Goal: Task Accomplishment & Management: Manage account settings

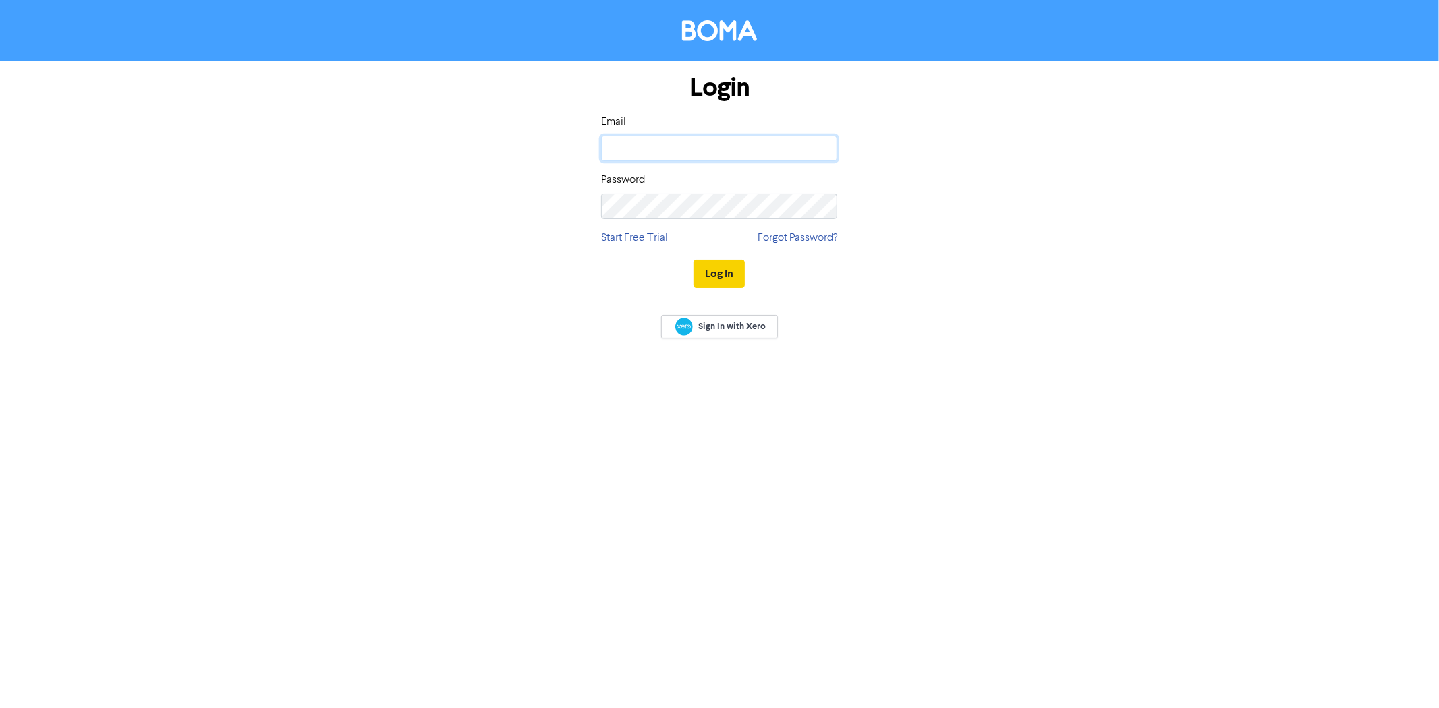
type input "[PERSON_NAME][EMAIL_ADDRESS][DOMAIN_NAME]"
click at [710, 271] on button "Log In" at bounding box center [719, 274] width 51 height 28
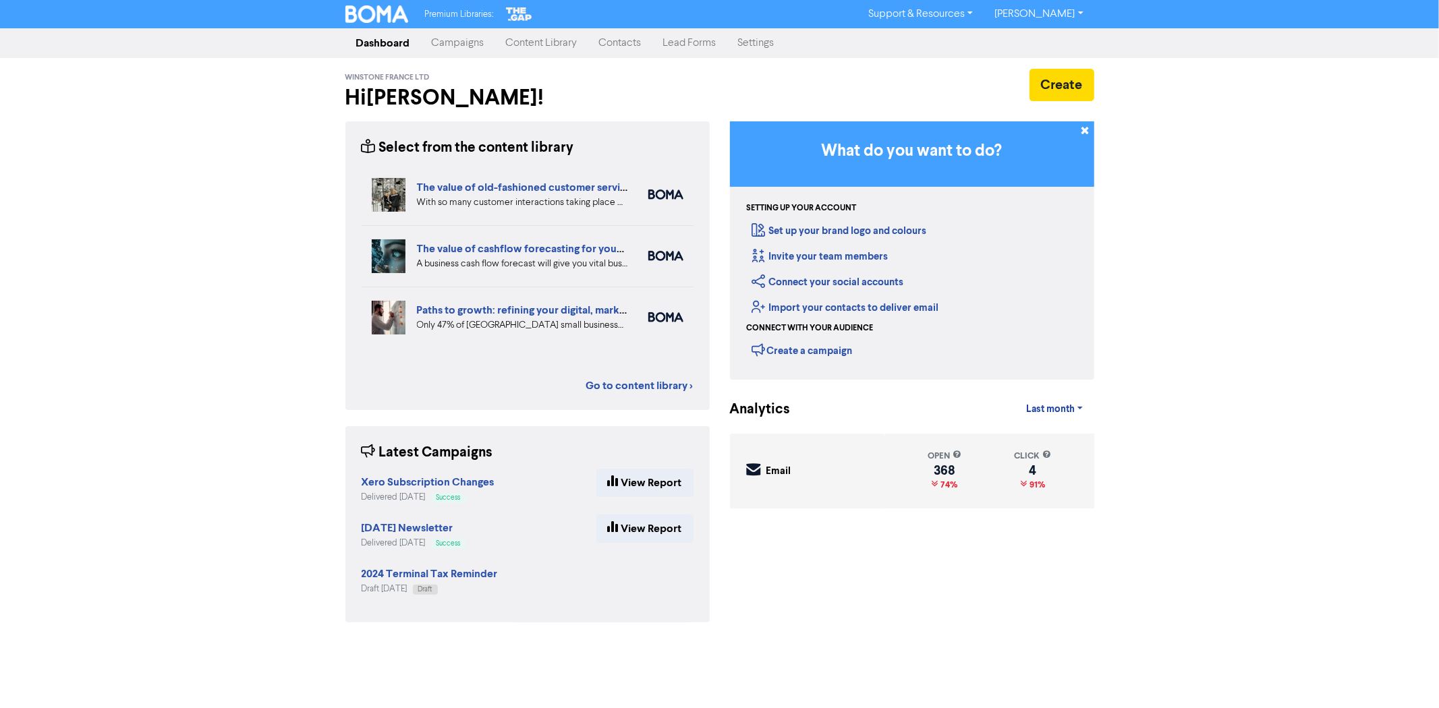
click at [625, 43] on link "Contacts" at bounding box center [620, 43] width 64 height 27
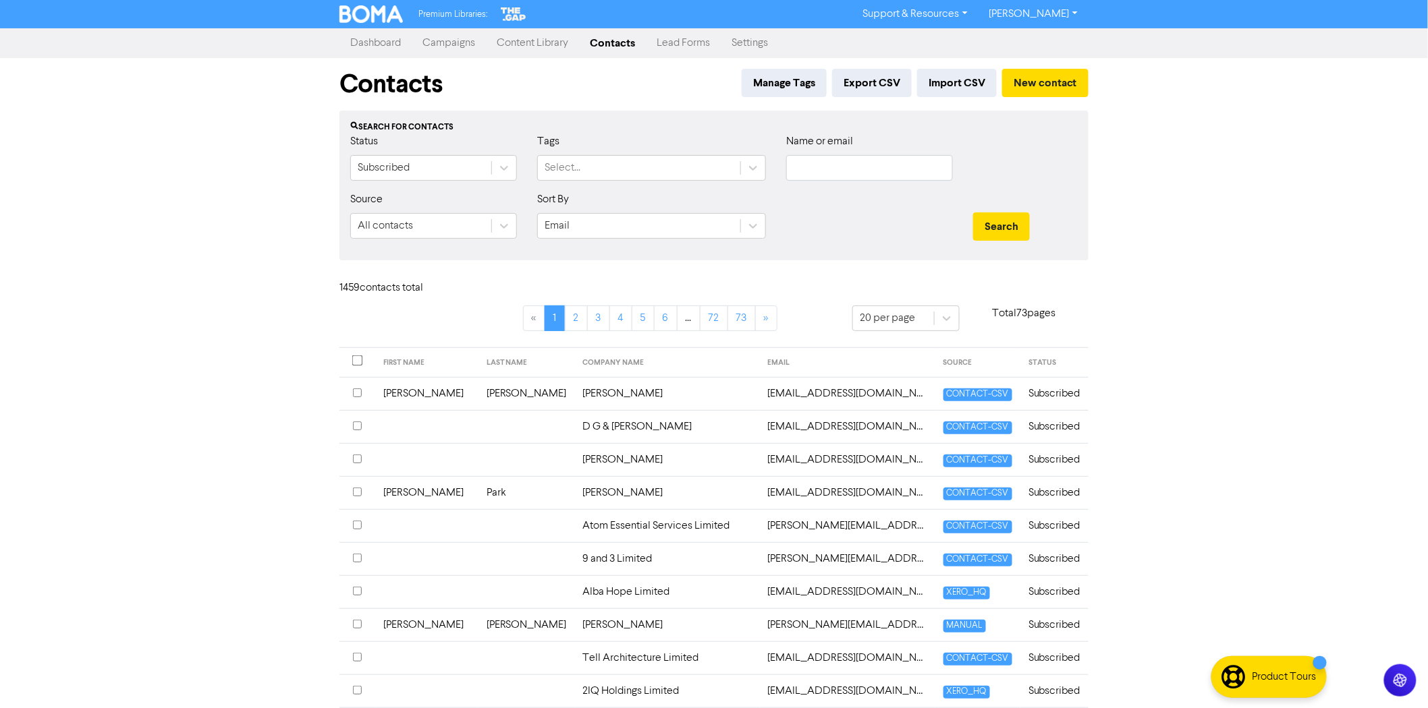
click at [826, 175] on div "Name or email" at bounding box center [869, 163] width 187 height 58
click at [870, 165] on input "text" at bounding box center [869, 168] width 167 height 26
paste input "[PERSON_NAME][EMAIL_ADDRESS][DOMAIN_NAME]"
click at [990, 221] on button "Search" at bounding box center [1001, 227] width 57 height 28
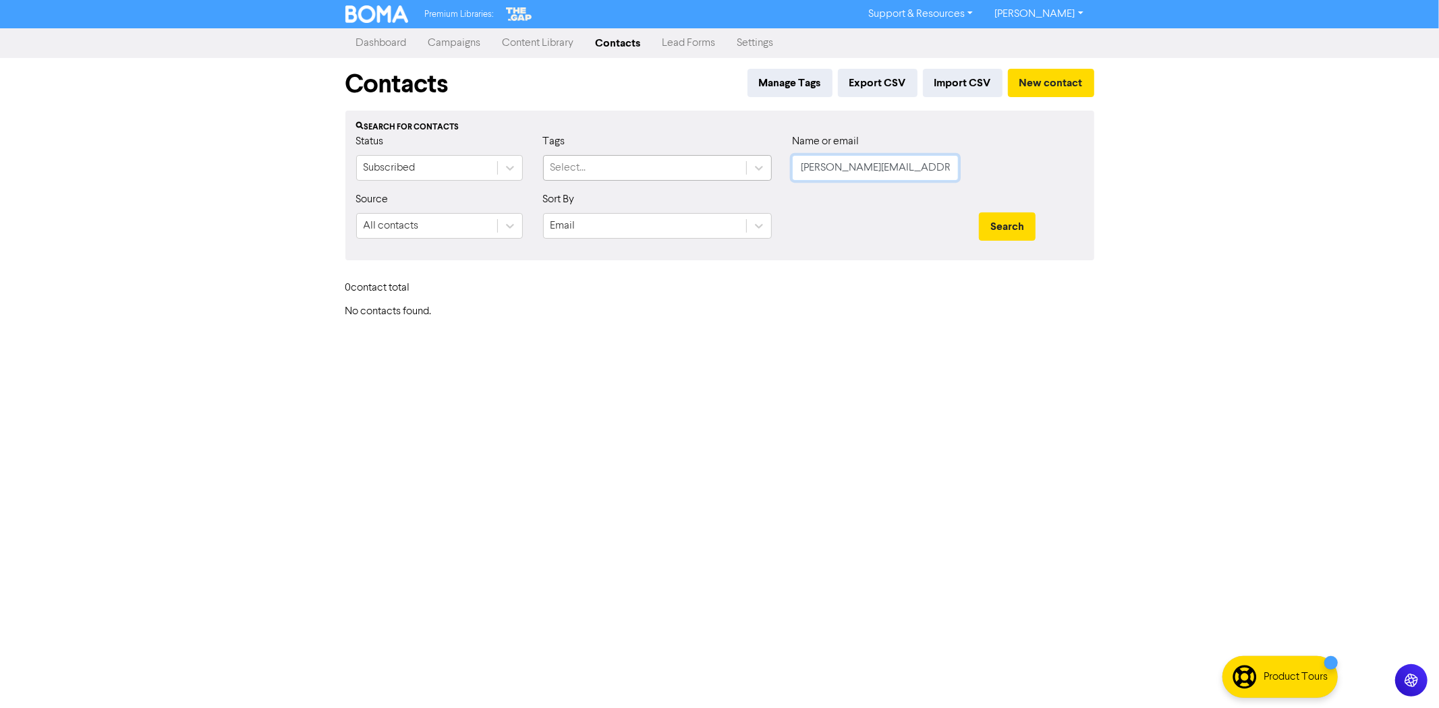
drag, startPoint x: 936, startPoint y: 171, endPoint x: 668, endPoint y: 171, distance: 267.8
click at [668, 170] on div "Status Subscribed Tags Select... Name or email [PERSON_NAME][EMAIL_ADDRESS][DOM…" at bounding box center [720, 163] width 748 height 58
type input "pappril"
click at [979, 213] on button "Search" at bounding box center [1007, 227] width 57 height 28
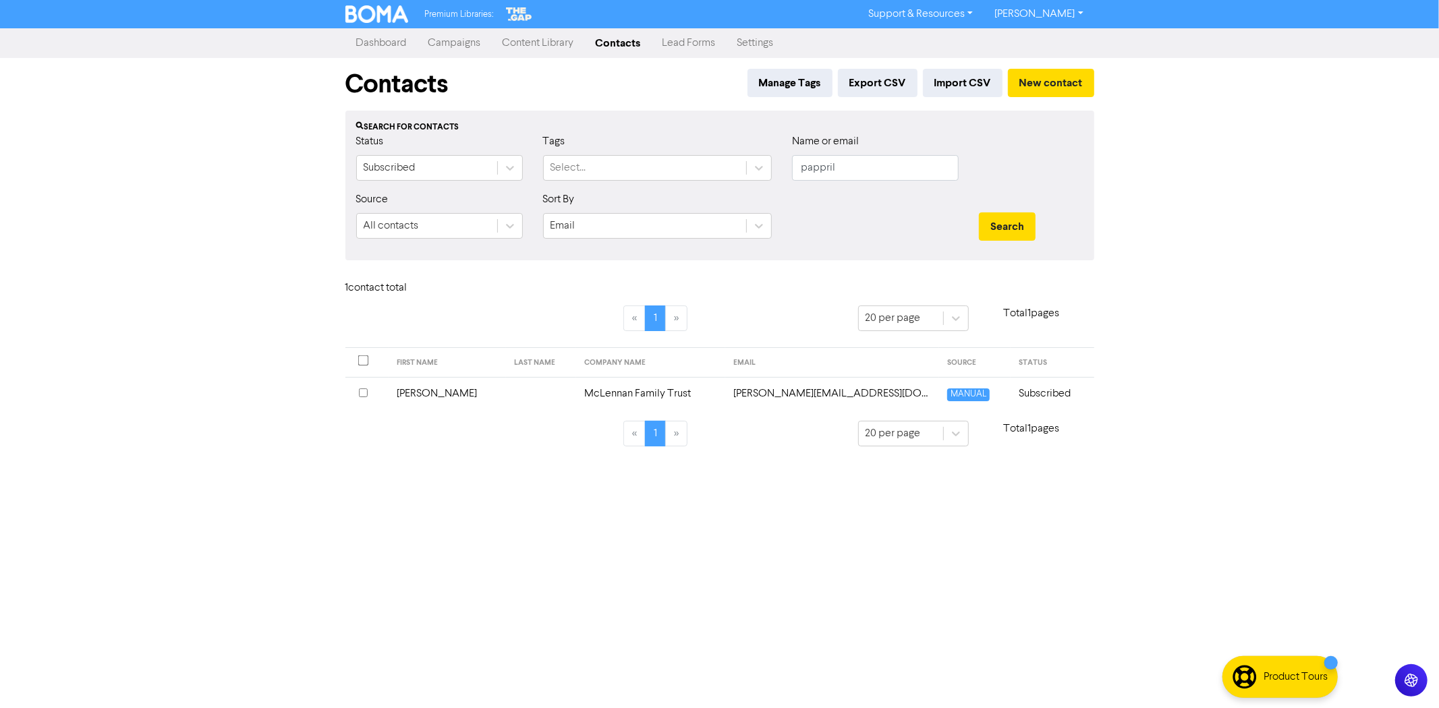
click at [366, 393] on input "checkbox" at bounding box center [363, 393] width 9 height 9
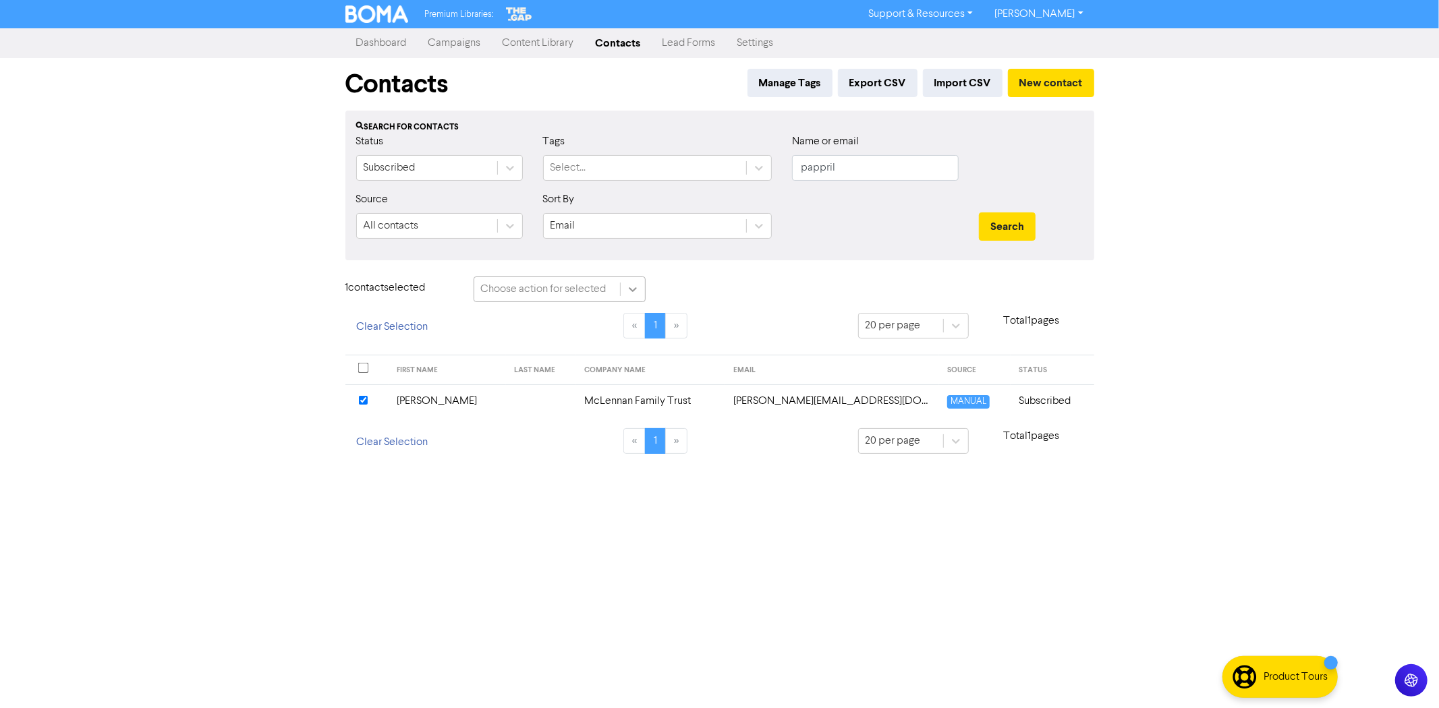
click at [629, 289] on icon at bounding box center [633, 289] width 8 height 5
click at [567, 351] on div "Delete Contacts" at bounding box center [560, 350] width 172 height 27
click at [722, 286] on button "Delete 1 contact" at bounding box center [715, 291] width 98 height 28
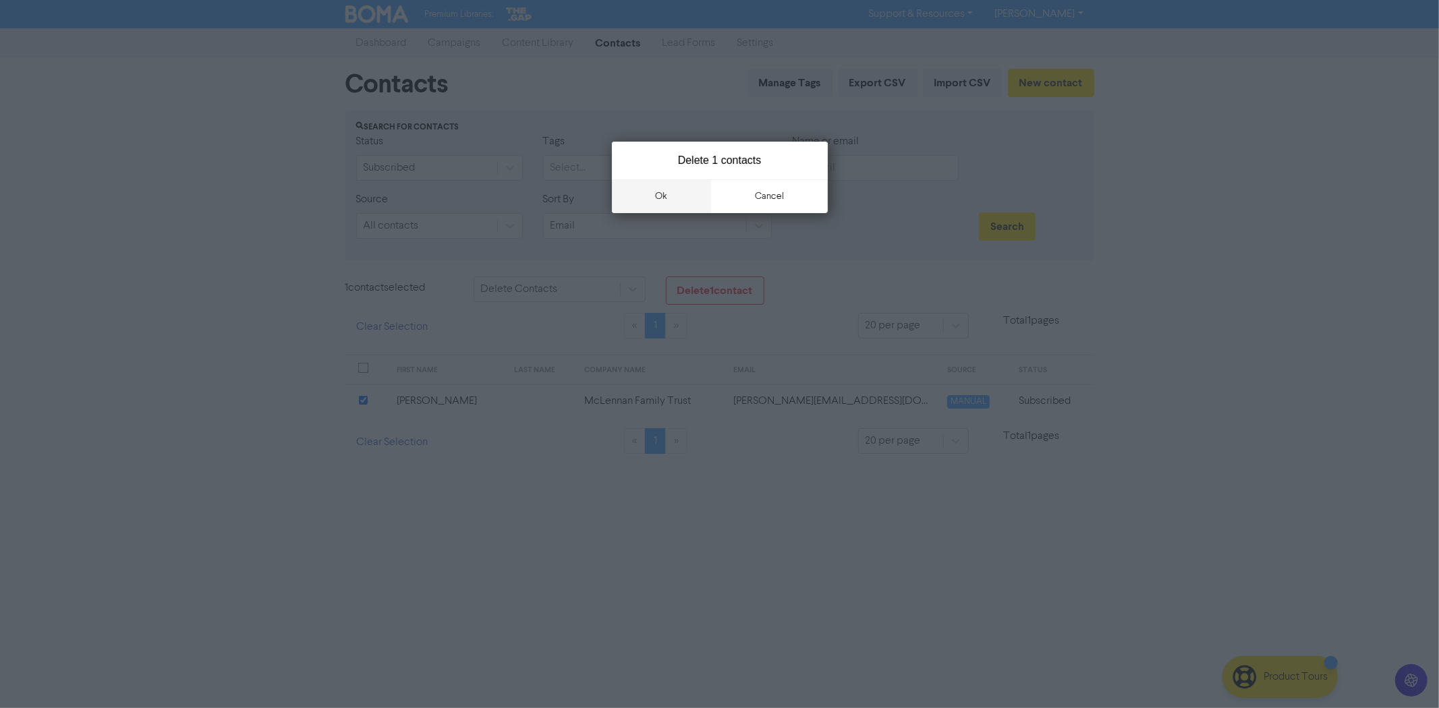
click at [667, 204] on button "ok" at bounding box center [662, 196] width 100 height 34
